Goal: Find specific page/section: Find specific page/section

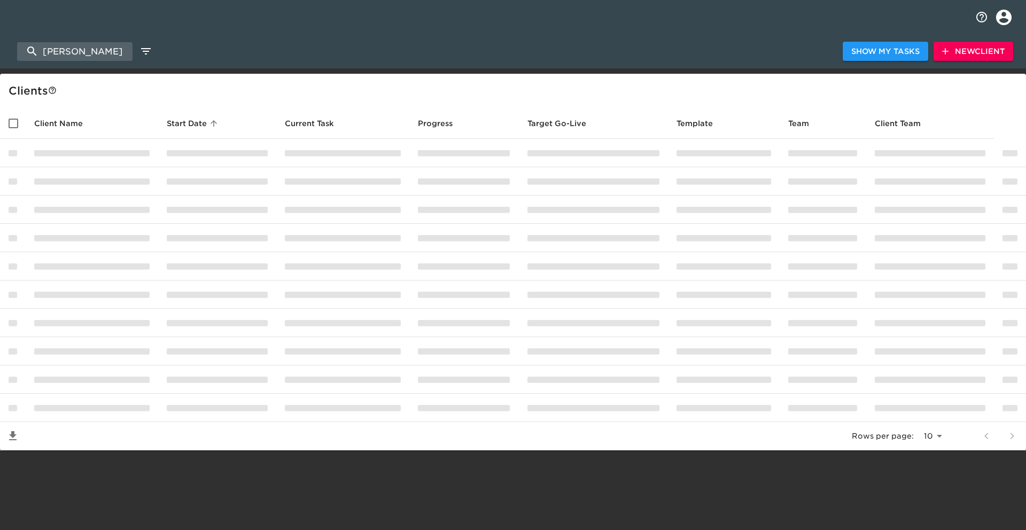
select select "10"
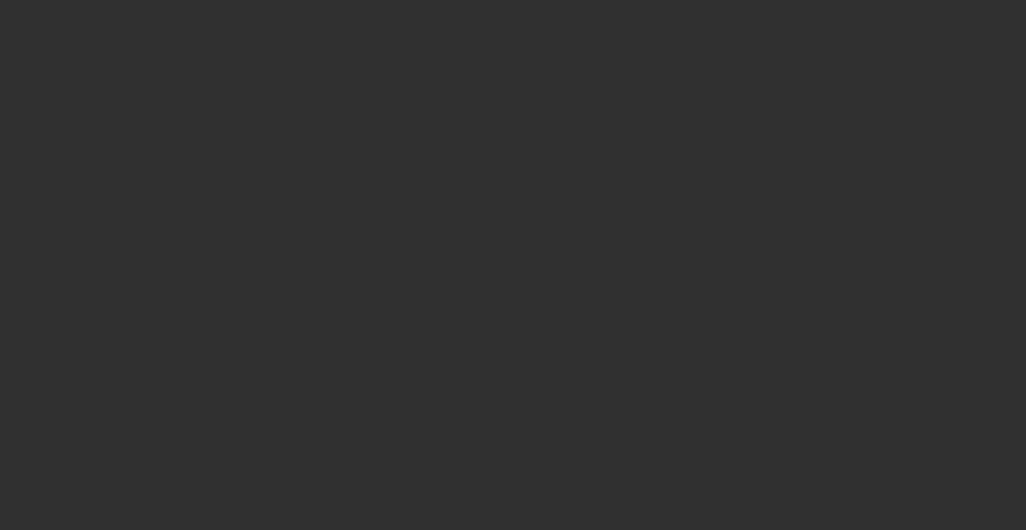
select select "10"
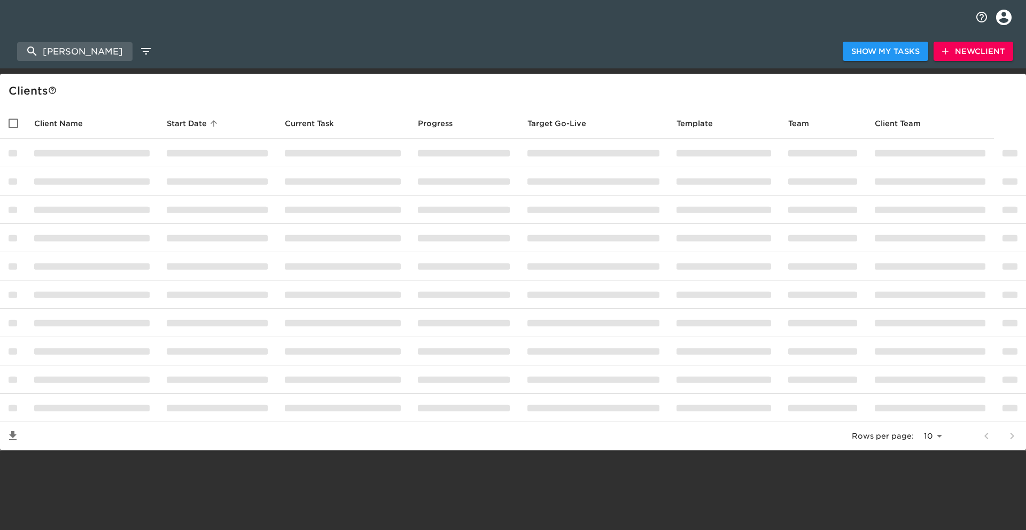
click at [993, 15] on button "profile" at bounding box center [1004, 18] width 32 height 32
click at [850, 26] on div at bounding box center [513, 265] width 1026 height 530
